Goal: Task Accomplishment & Management: Manage account settings

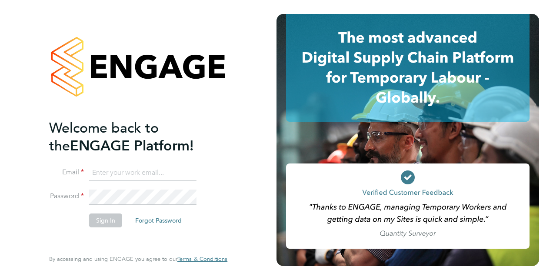
type input "[PERSON_NAME][EMAIL_ADDRESS][PERSON_NAME][DOMAIN_NAME]"
click at [112, 221] on button "Sign In" at bounding box center [105, 221] width 33 height 14
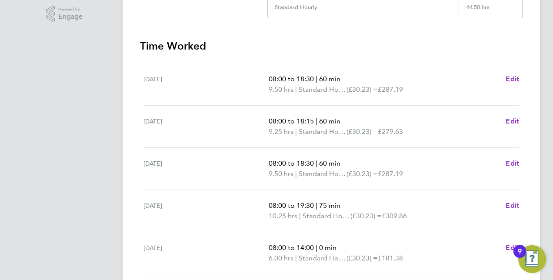
scroll to position [354, 0]
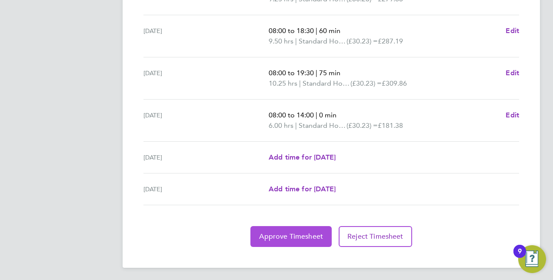
click at [299, 232] on span "Approve Timesheet" at bounding box center [291, 236] width 64 height 9
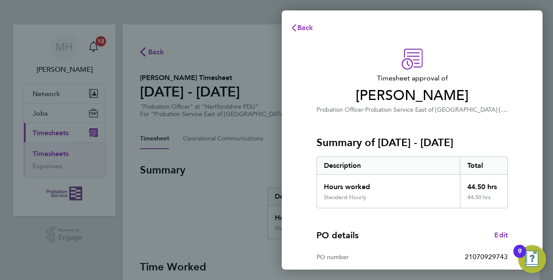
scroll to position [136, 0]
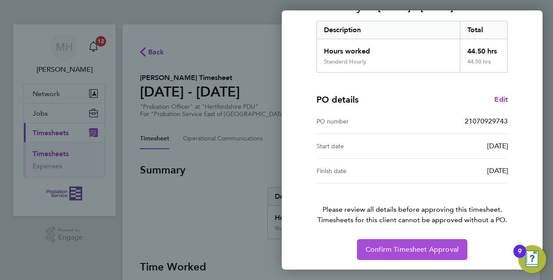
click at [390, 241] on button "Confirm Timesheet Approval" at bounding box center [412, 249] width 111 height 21
